Goal: Task Accomplishment & Management: Complete application form

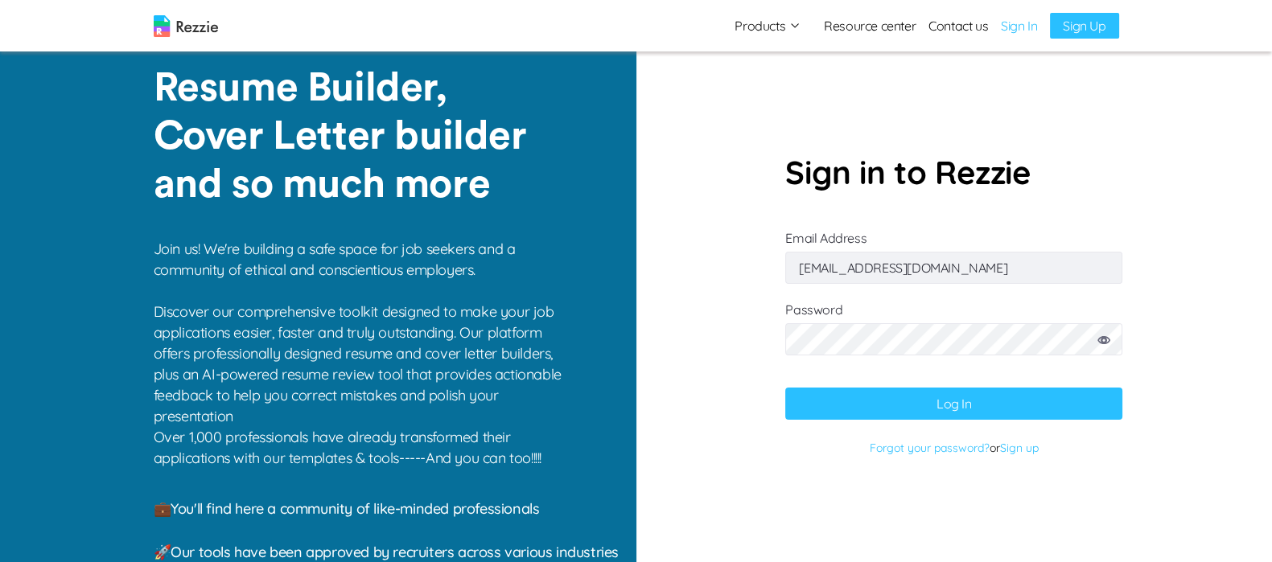
click at [943, 267] on input "[EMAIL_ADDRESS][DOMAIN_NAME]" at bounding box center [953, 268] width 337 height 32
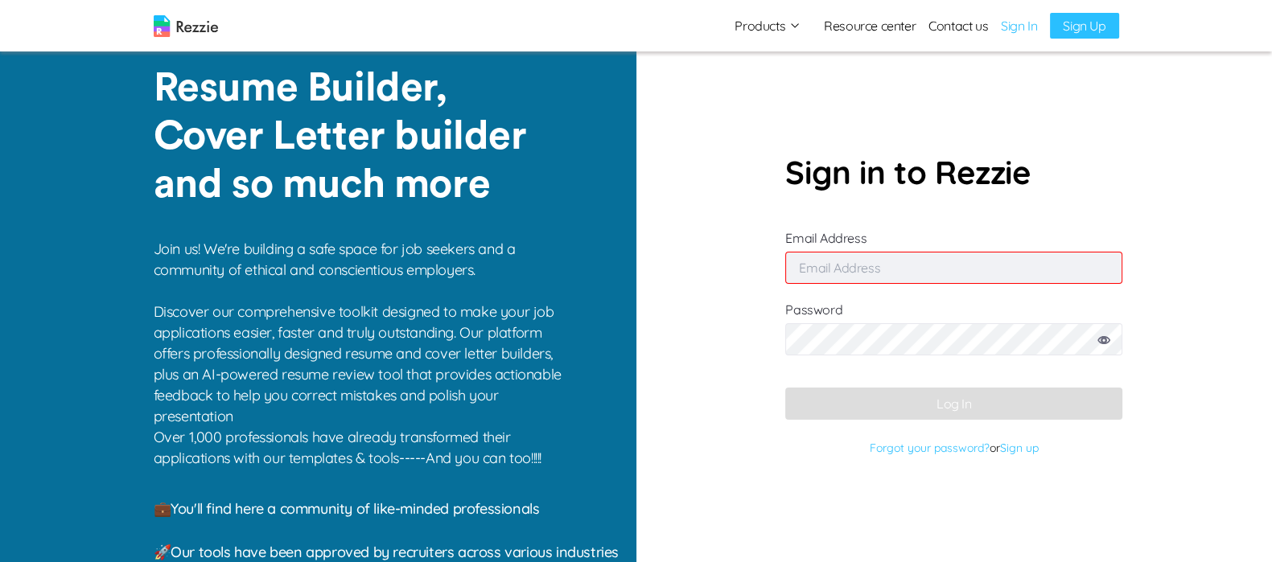
paste input "[EMAIL_ADDRESS][DOMAIN_NAME]"
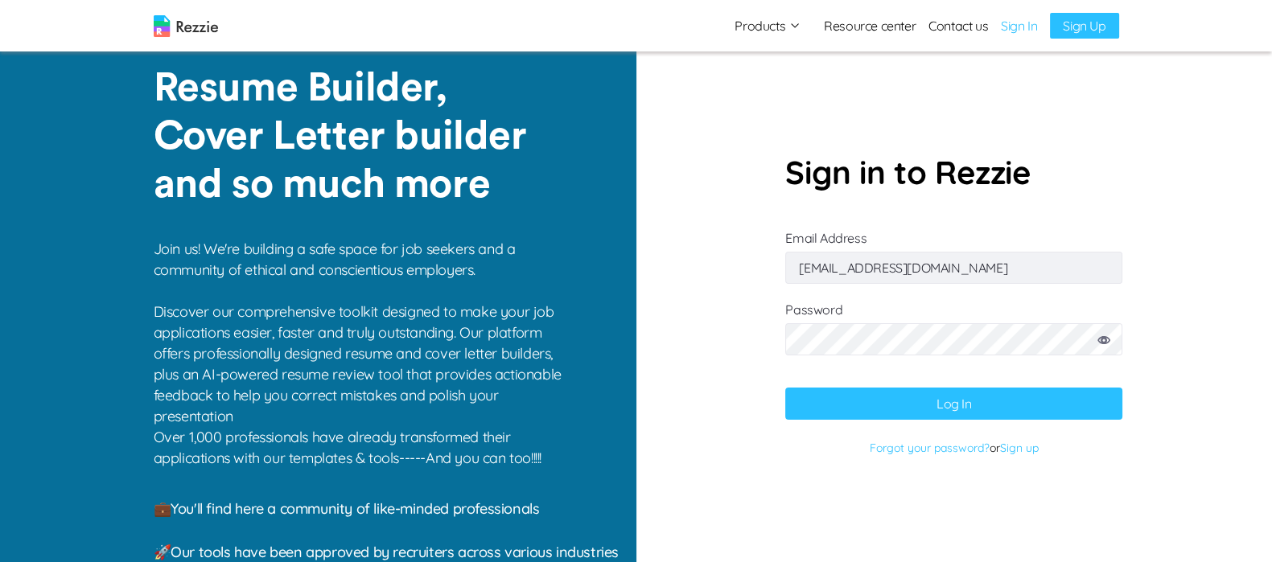
type input "[EMAIL_ADDRESS][DOMAIN_NAME]"
click at [911, 402] on button "Log In" at bounding box center [953, 404] width 337 height 32
click at [1110, 342] on icon at bounding box center [1103, 340] width 13 height 8
click at [1017, 388] on button "Log In" at bounding box center [953, 404] width 337 height 32
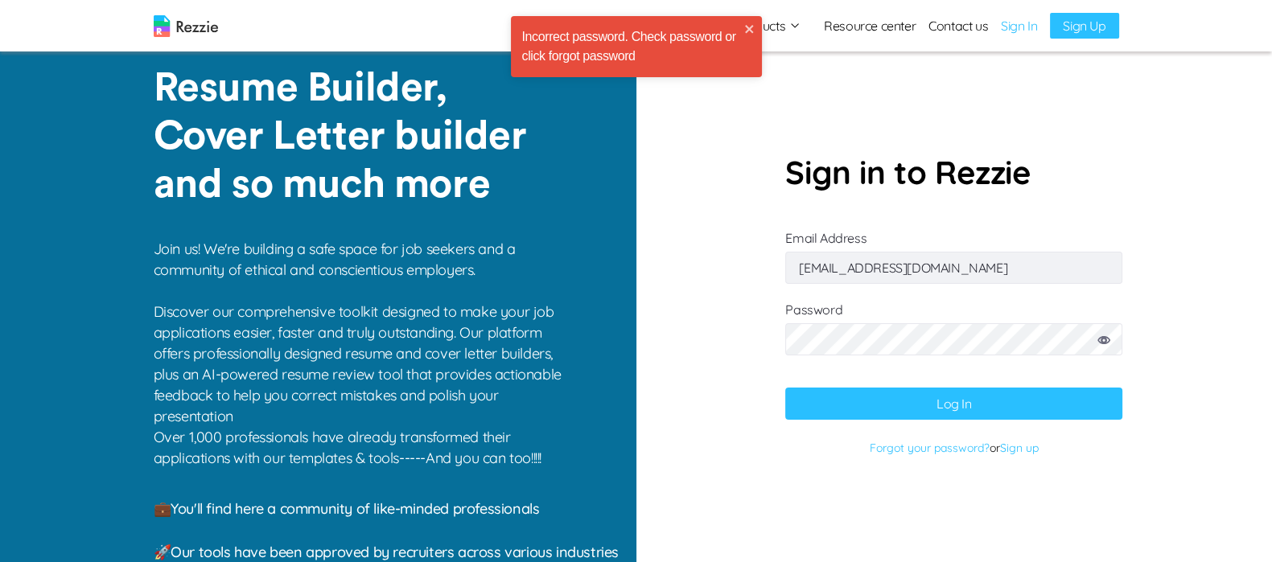
click at [1016, 397] on button "Log In" at bounding box center [953, 404] width 337 height 32
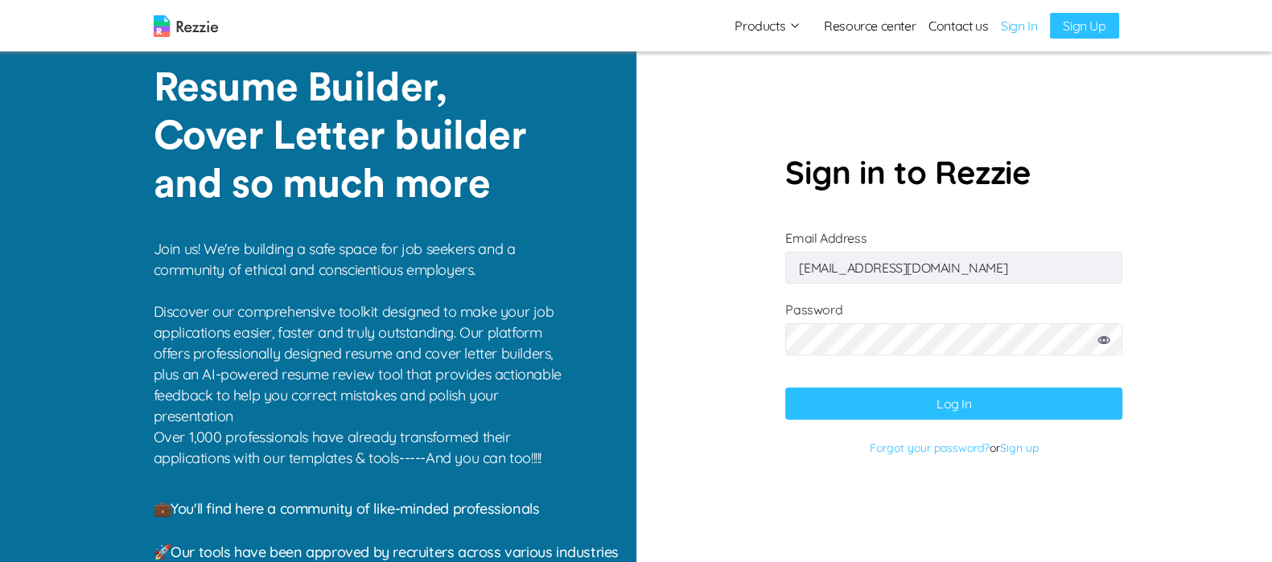
click at [1034, 406] on button "Log In" at bounding box center [953, 404] width 337 height 32
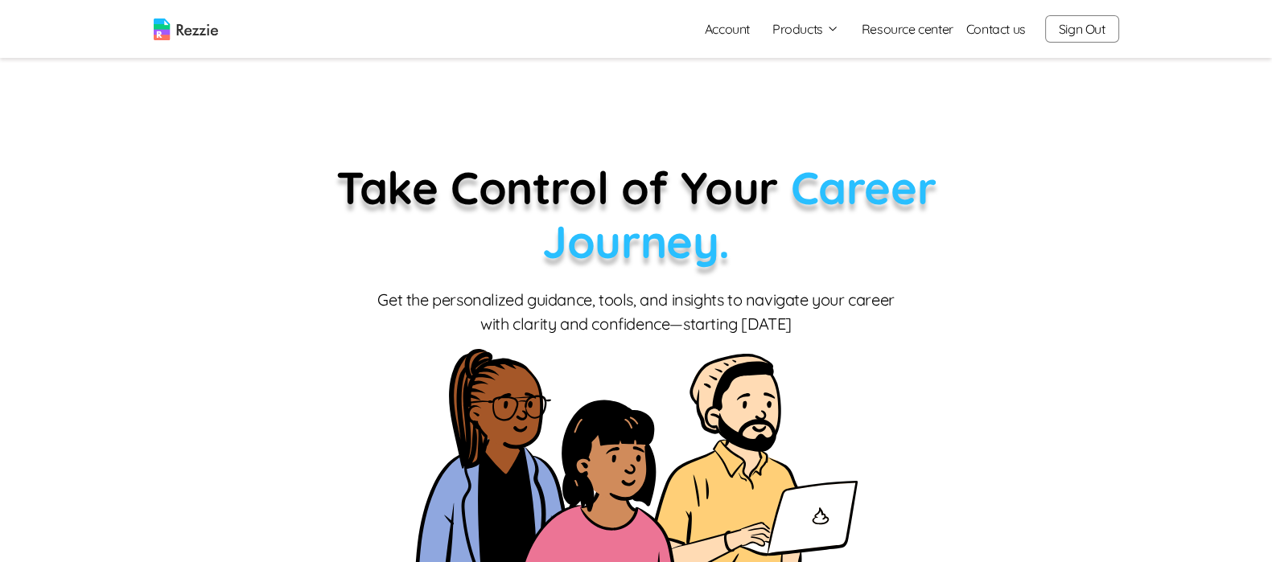
click at [788, 27] on button "Products" at bounding box center [805, 28] width 67 height 19
click at [850, 60] on link "Resume & Cover Letter Builder" at bounding box center [823, 60] width 197 height 32
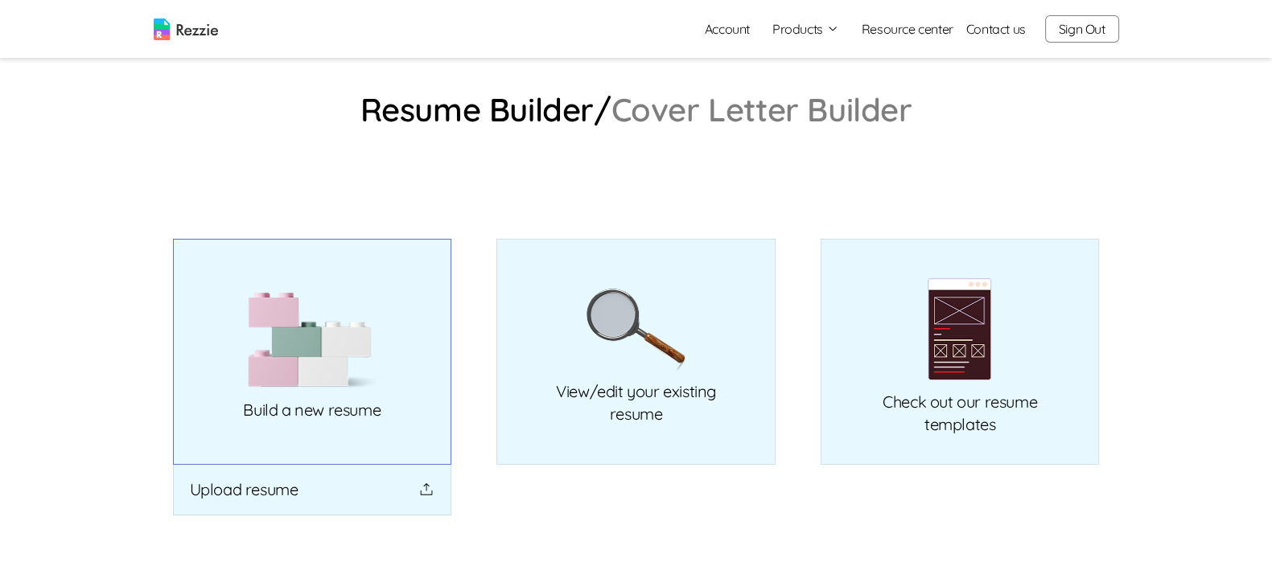
click at [381, 344] on link "Build a new resume" at bounding box center [312, 352] width 279 height 226
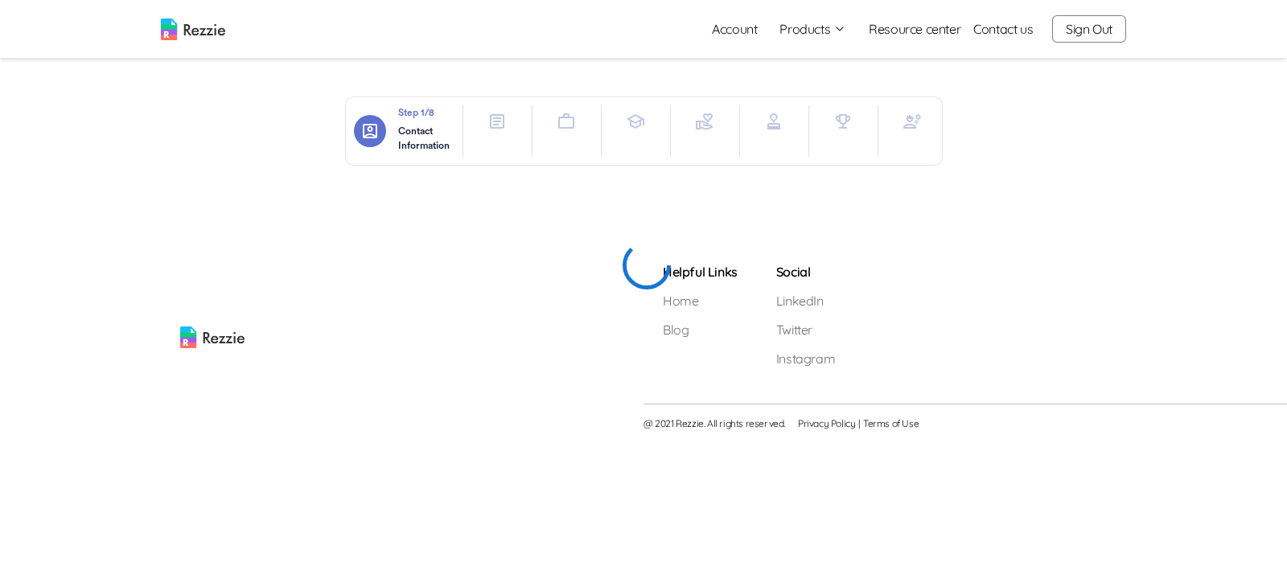
click at [1086, 27] on button "Sign Out" at bounding box center [1089, 28] width 74 height 27
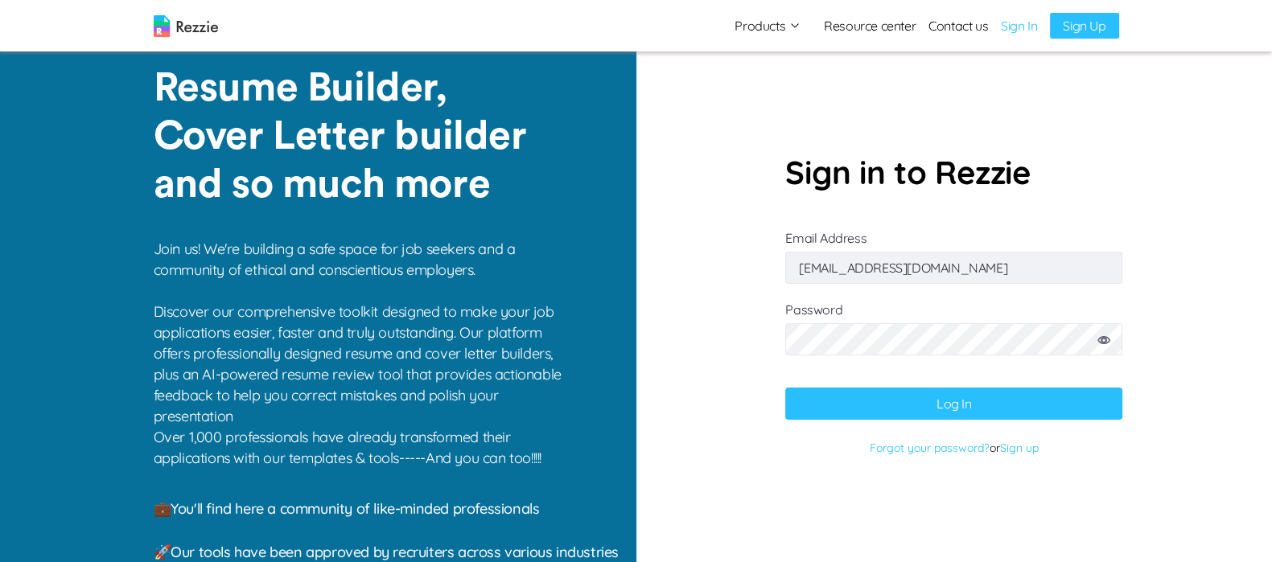
click at [980, 399] on button "Log In" at bounding box center [953, 404] width 337 height 32
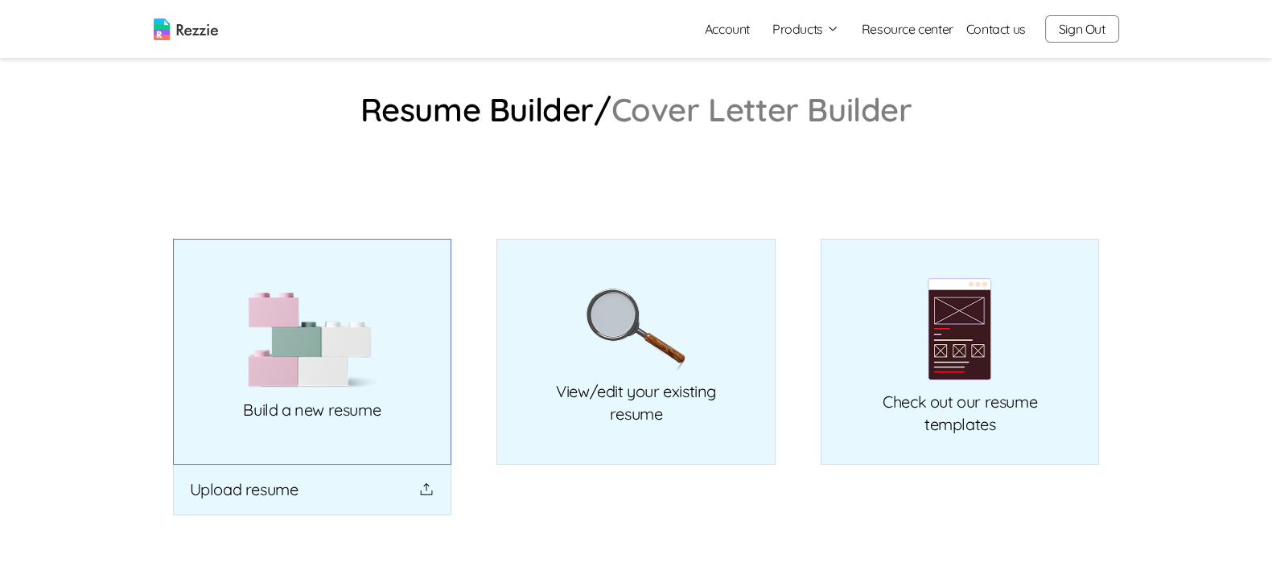
click at [373, 306] on img at bounding box center [312, 340] width 129 height 97
